Goal: Find specific page/section: Find specific page/section

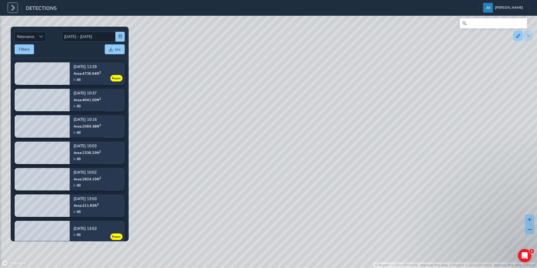
click at [10, 8] on icon "button" at bounding box center [13, 8] width 6 height 10
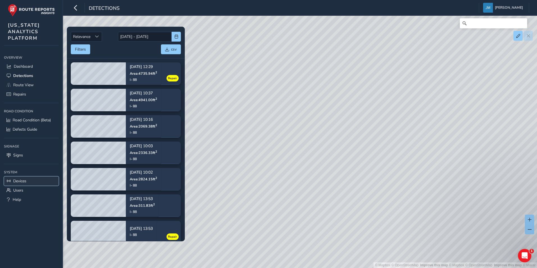
click at [25, 181] on span "Devices" at bounding box center [19, 180] width 13 height 5
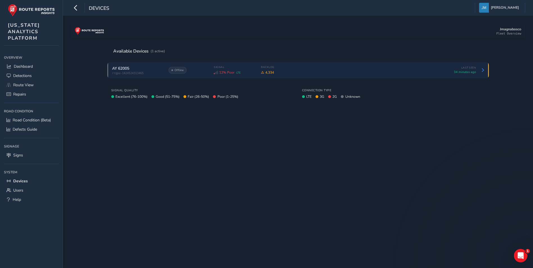
click at [151, 74] on span "rrgpu-1424524313465" at bounding box center [137, 73] width 51 height 3
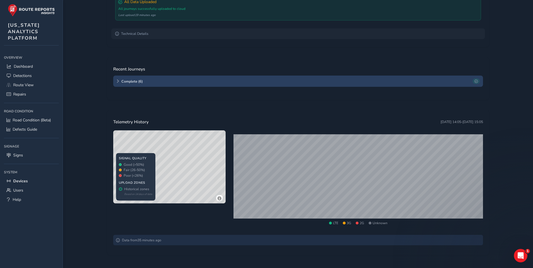
scroll to position [119, 0]
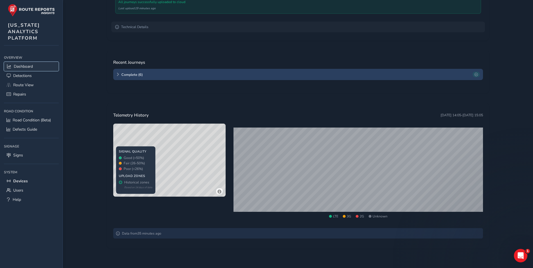
click at [27, 66] on span "Dashboard" at bounding box center [23, 66] width 19 height 5
